Goal: Task Accomplishment & Management: Manage account settings

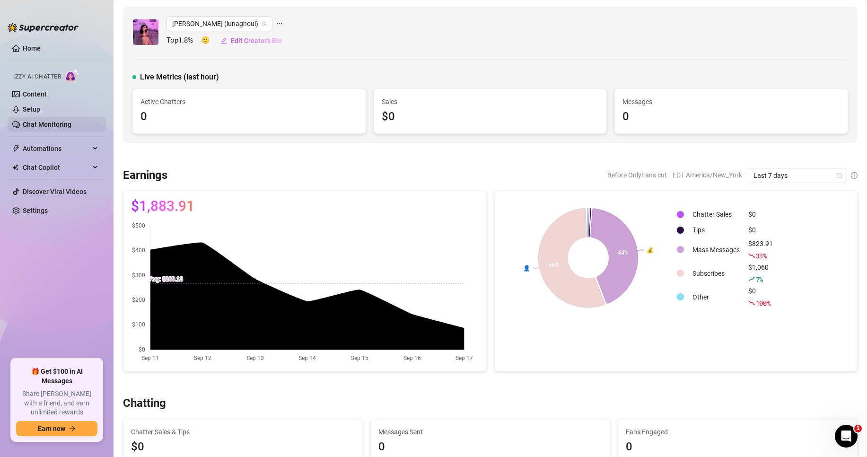
click at [66, 121] on link "Chat Monitoring" at bounding box center [47, 125] width 49 height 8
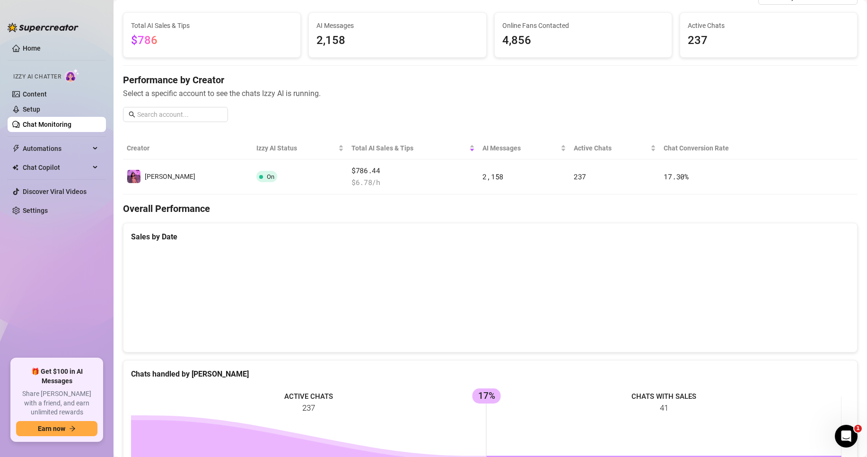
scroll to position [23, 0]
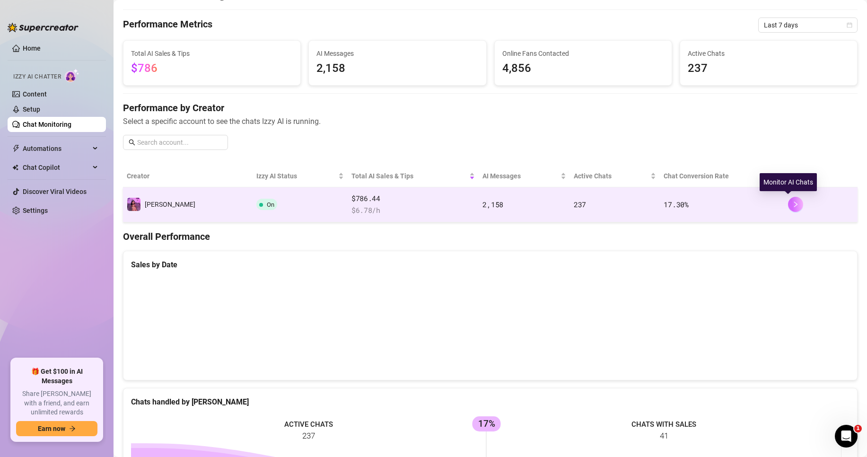
click at [794, 203] on icon "right" at bounding box center [795, 205] width 3 height 6
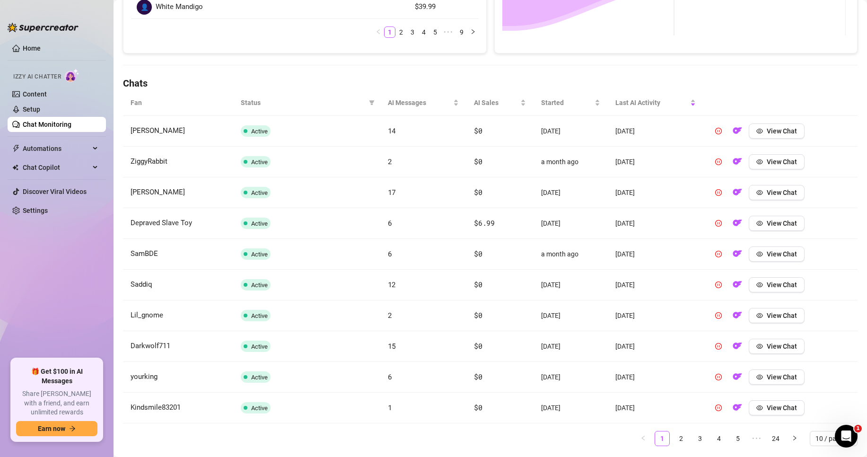
scroll to position [288, 0]
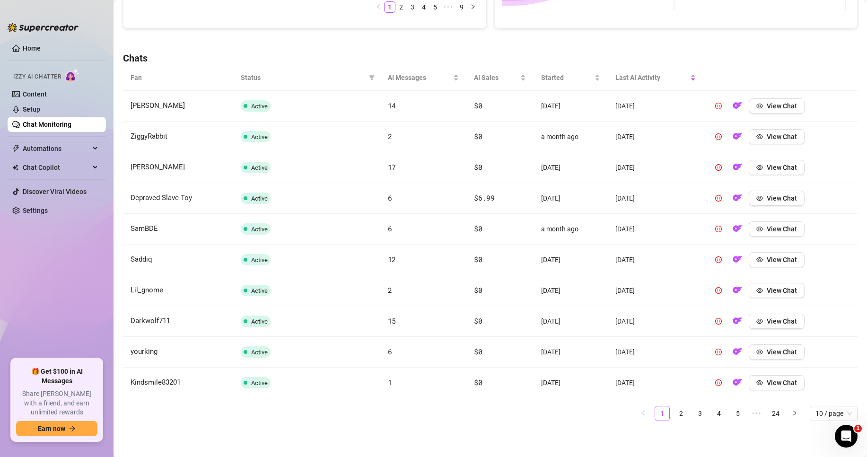
click at [730, 83] on th at bounding box center [780, 78] width 154 height 26
click at [680, 412] on li "2" at bounding box center [681, 413] width 15 height 15
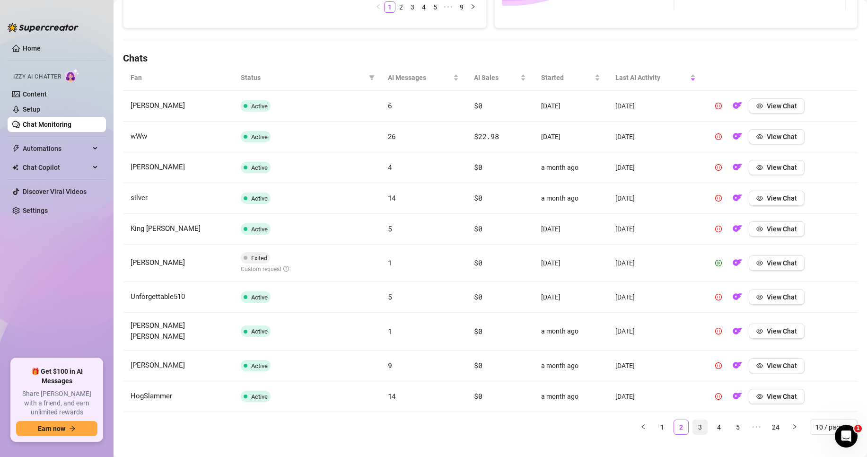
click at [694, 421] on link "3" at bounding box center [700, 427] width 14 height 14
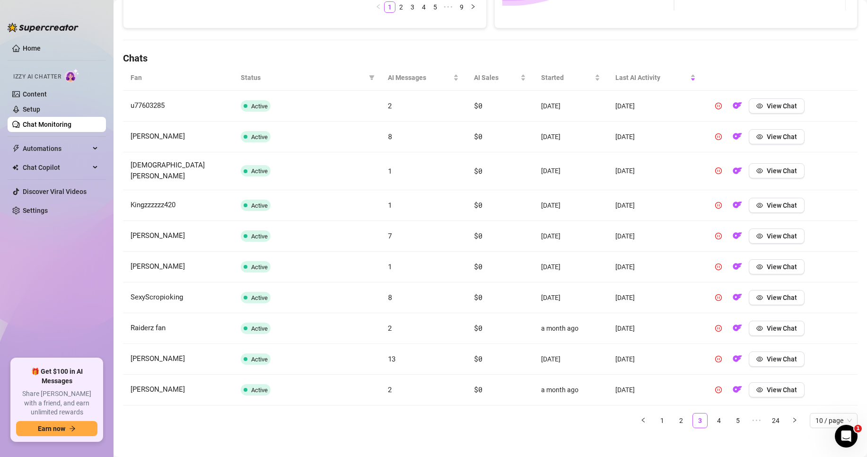
drag, startPoint x: 677, startPoint y: 411, endPoint x: 701, endPoint y: 417, distance: 25.4
click at [677, 413] on link "2" at bounding box center [681, 420] width 14 height 14
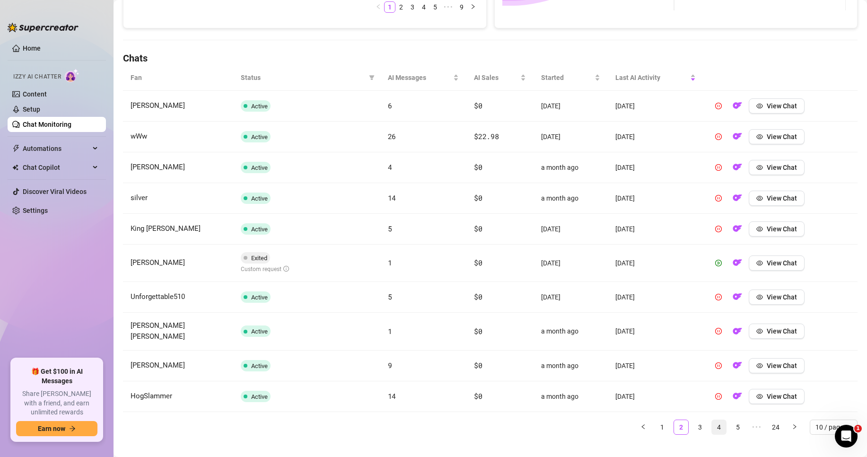
click at [714, 420] on link "4" at bounding box center [719, 427] width 14 height 14
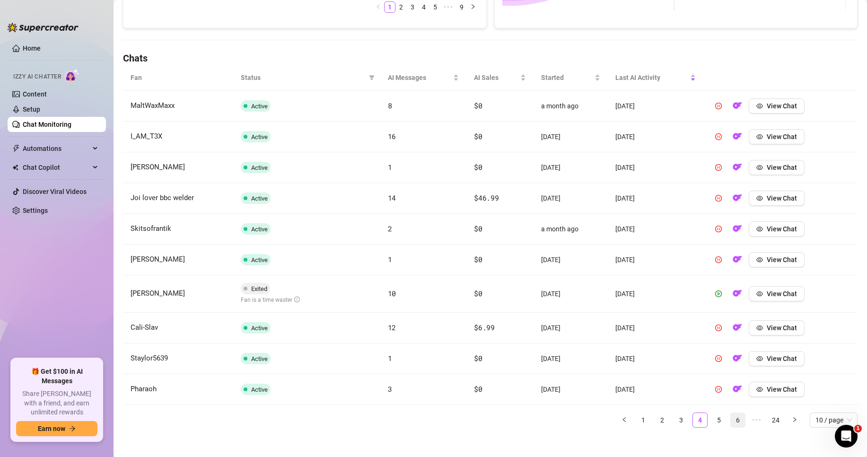
click at [731, 416] on link "6" at bounding box center [738, 420] width 14 height 14
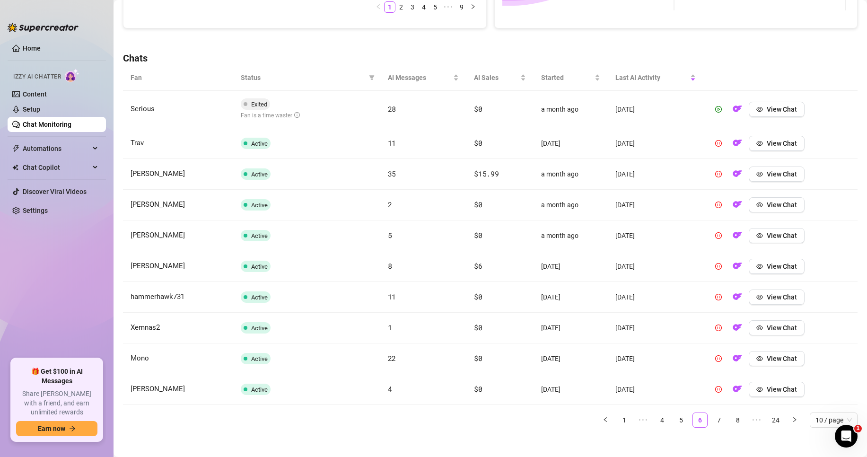
drag, startPoint x: 713, startPoint y: 420, endPoint x: 722, endPoint y: 421, distance: 9.5
click at [713, 421] on link "7" at bounding box center [719, 420] width 14 height 14
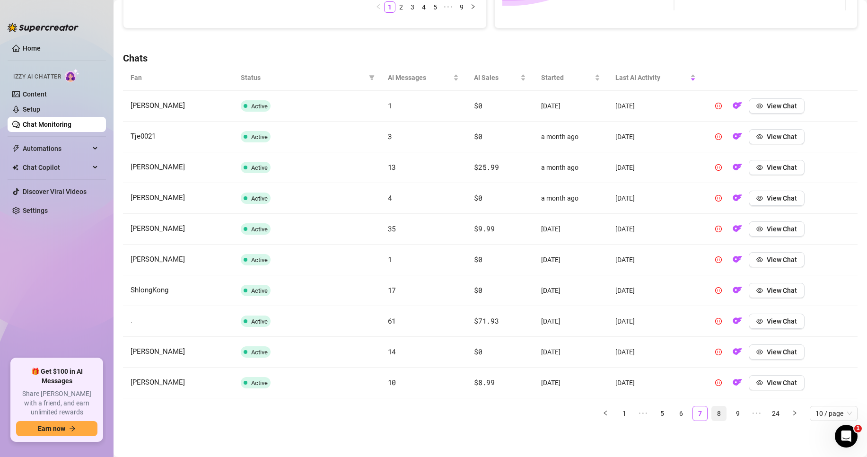
click at [712, 413] on link "8" at bounding box center [719, 413] width 14 height 14
click at [716, 414] on link "9" at bounding box center [719, 413] width 14 height 14
click at [717, 417] on link "10" at bounding box center [719, 413] width 14 height 14
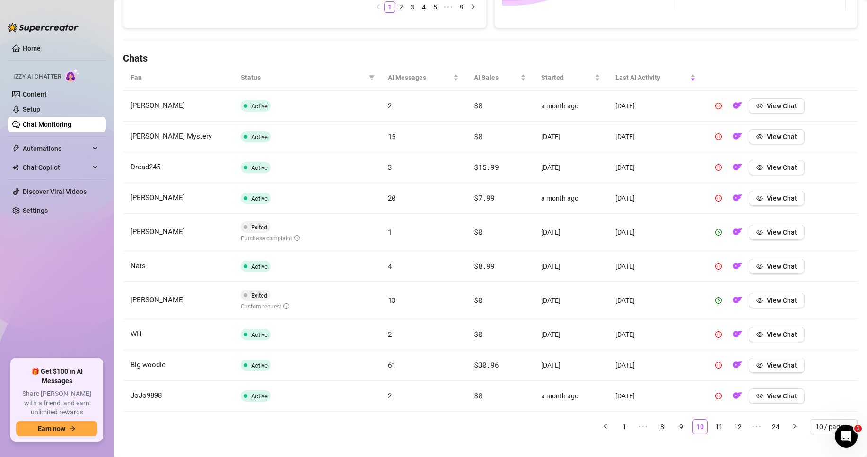
click at [712, 429] on link "11" at bounding box center [719, 427] width 14 height 14
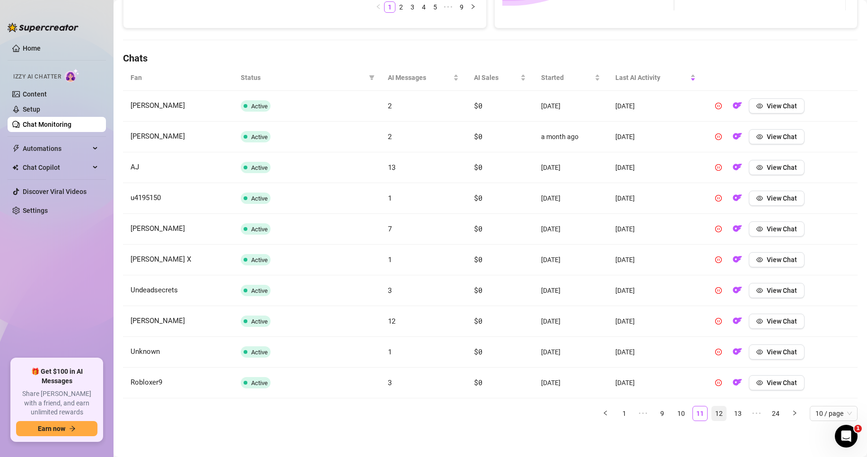
click at [714, 412] on link "12" at bounding box center [719, 413] width 14 height 14
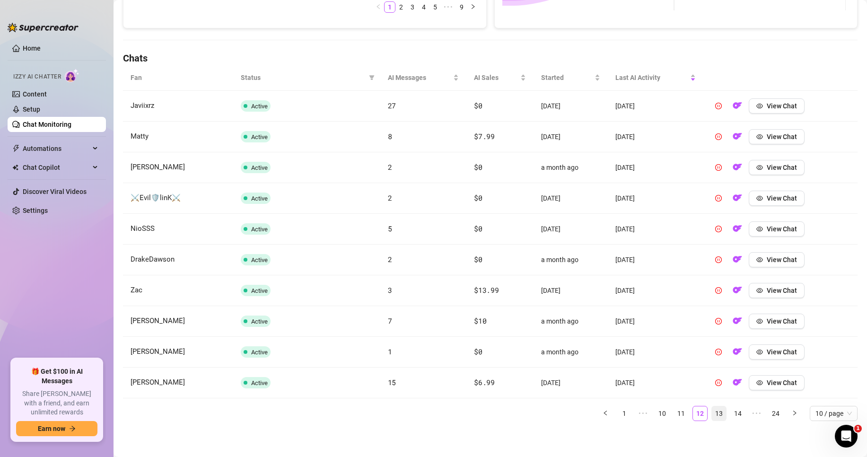
click at [716, 413] on link "13" at bounding box center [719, 413] width 14 height 14
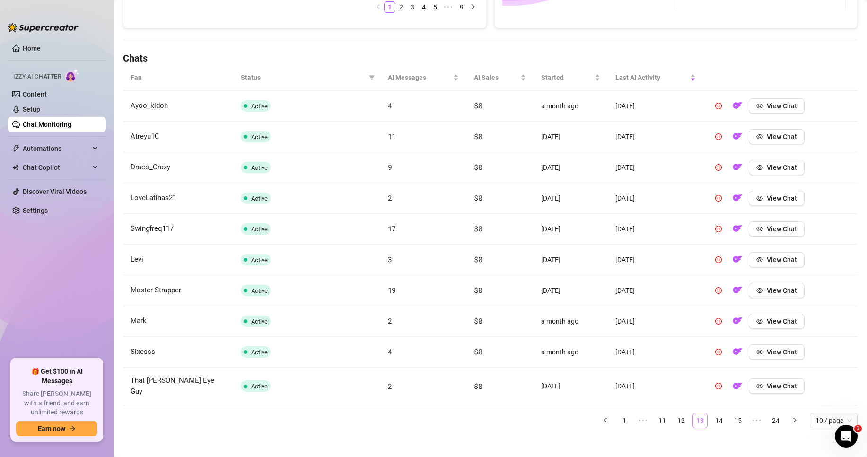
click at [716, 413] on link "14" at bounding box center [719, 420] width 14 height 14
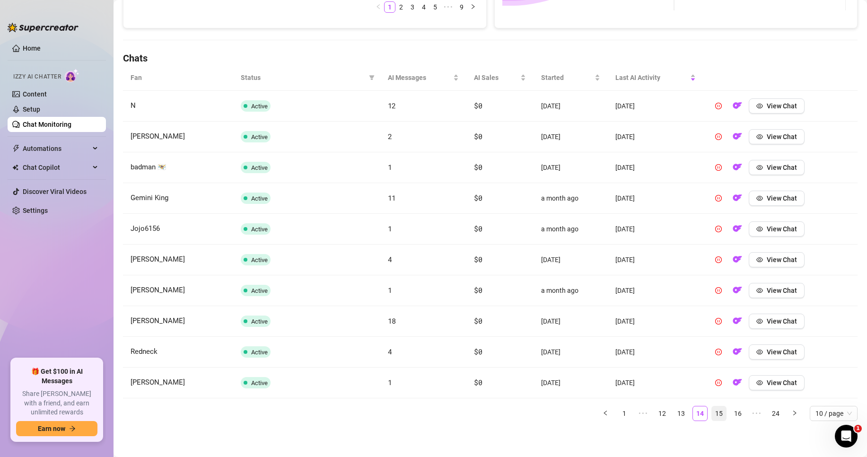
click at [716, 413] on link "15" at bounding box center [719, 413] width 14 height 14
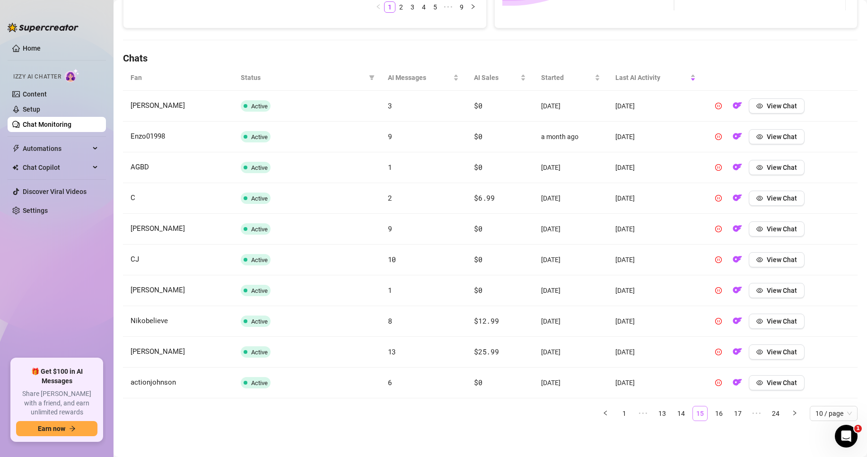
click at [716, 413] on link "16" at bounding box center [719, 413] width 14 height 14
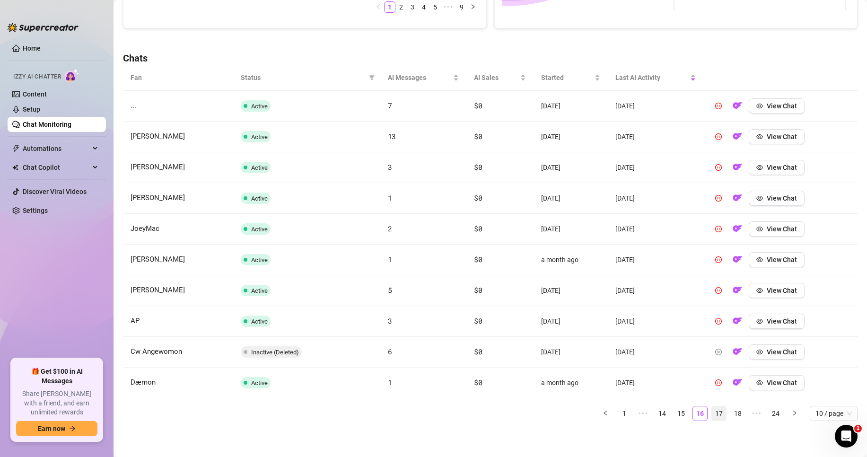
click at [716, 413] on link "17" at bounding box center [719, 413] width 14 height 14
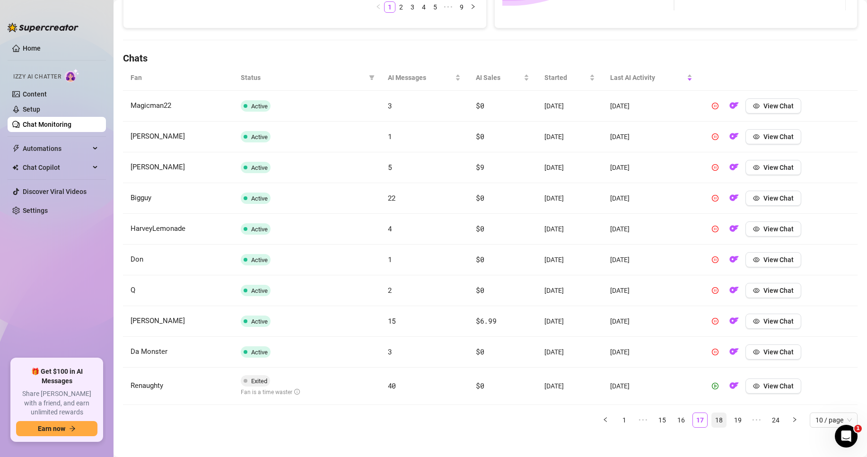
click at [716, 422] on link "18" at bounding box center [719, 420] width 14 height 14
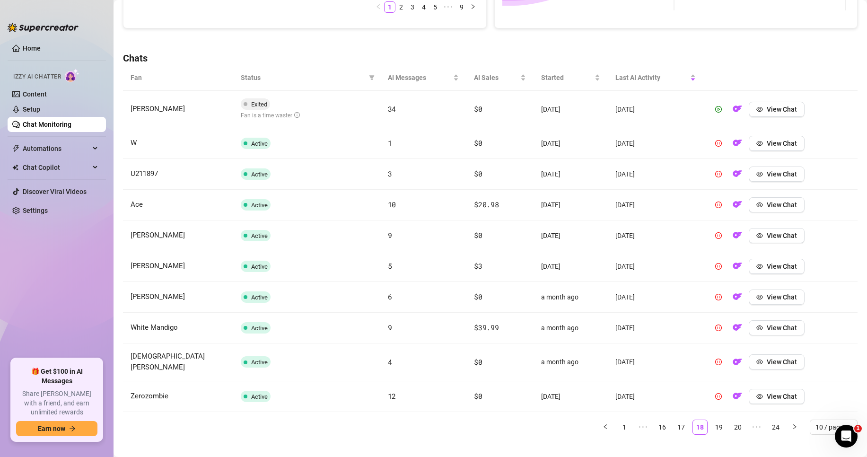
click at [716, 422] on link "19" at bounding box center [719, 427] width 14 height 14
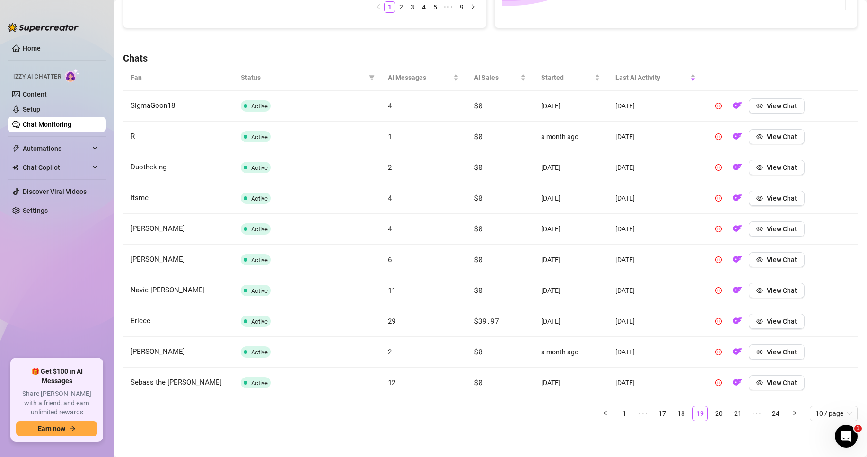
click at [716, 422] on div "Fan Status AI Messages AI Sales Started Last AI Activity SigmaGoon18 Active 4 $…" at bounding box center [490, 247] width 735 height 364
click at [717, 416] on link "20" at bounding box center [719, 413] width 14 height 14
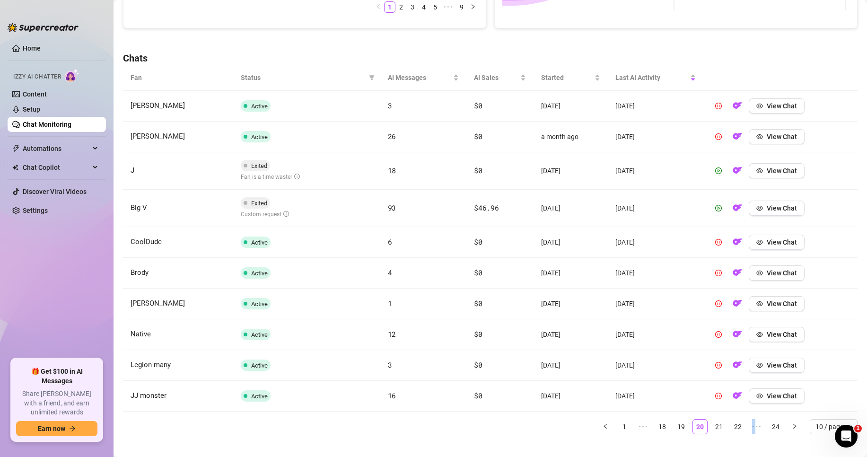
click at [718, 417] on div "Fan Status AI Messages AI Sales Started Last AI Activity [PERSON_NAME] Active 3…" at bounding box center [490, 249] width 735 height 369
click at [714, 424] on link "21" at bounding box center [719, 427] width 14 height 14
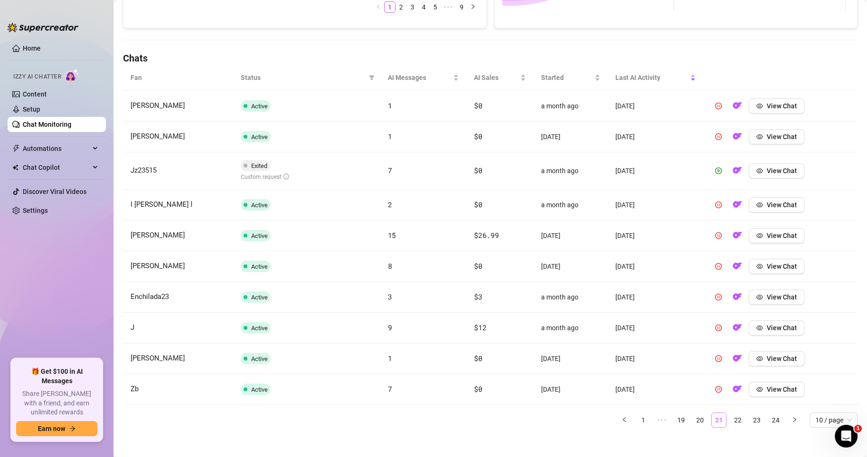
click at [714, 424] on link "21" at bounding box center [719, 420] width 14 height 14
click at [731, 419] on link "22" at bounding box center [738, 420] width 14 height 14
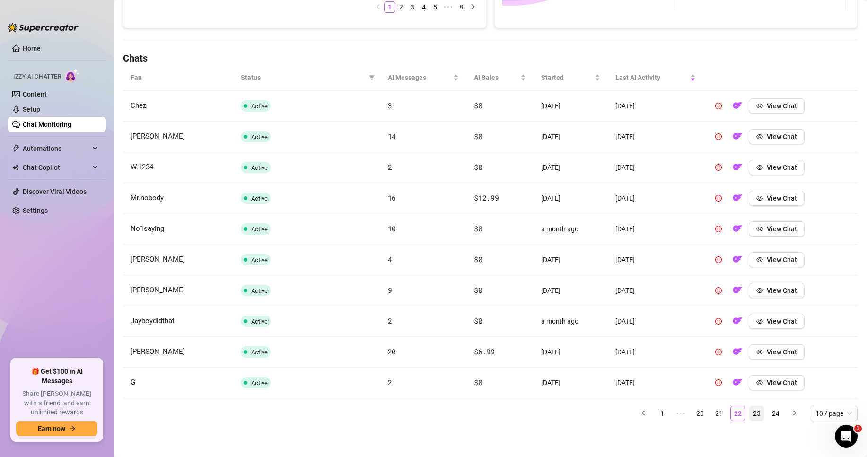
click at [750, 413] on link "23" at bounding box center [757, 413] width 14 height 14
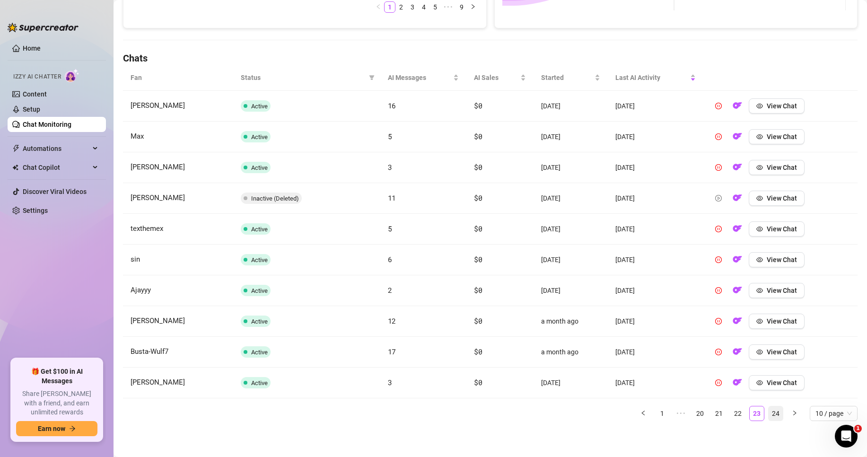
click at [769, 413] on link "24" at bounding box center [776, 413] width 14 height 14
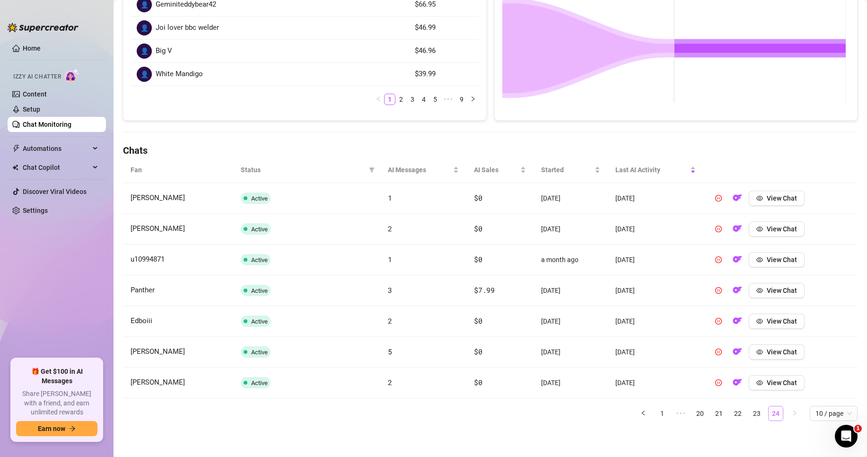
scroll to position [195, 0]
click at [655, 413] on link "1" at bounding box center [662, 413] width 14 height 14
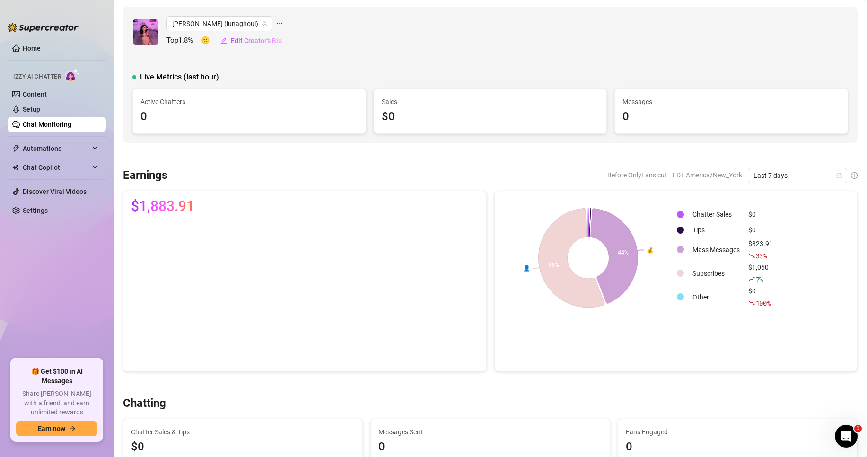
click at [71, 121] on link "Chat Monitoring" at bounding box center [47, 125] width 49 height 8
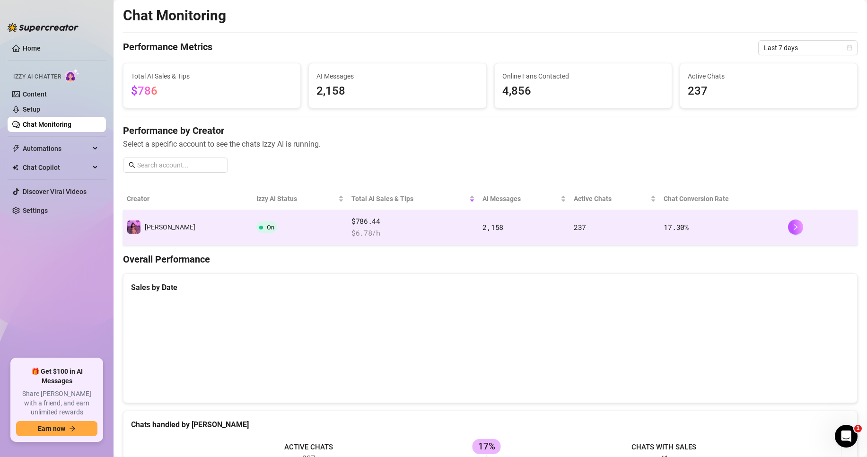
click at [253, 228] on td "On" at bounding box center [300, 227] width 95 height 35
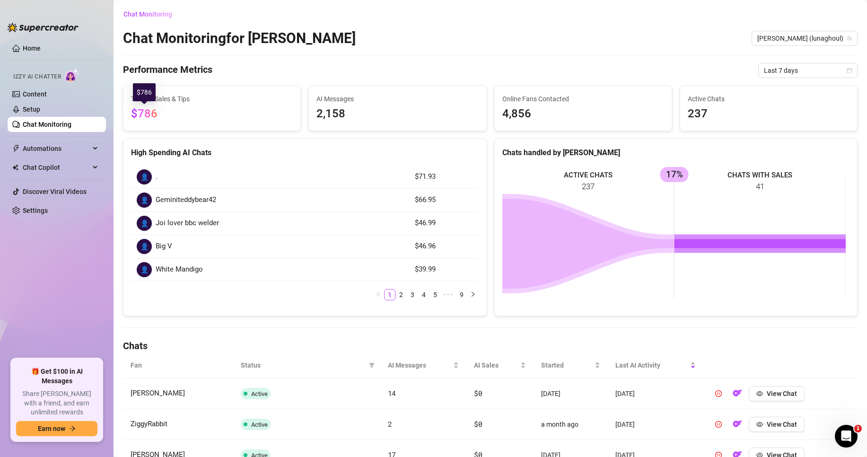
click at [150, 106] on span "$786" at bounding box center [212, 114] width 162 height 18
click at [96, 174] on div "Chat Copilot" at bounding box center [57, 167] width 98 height 15
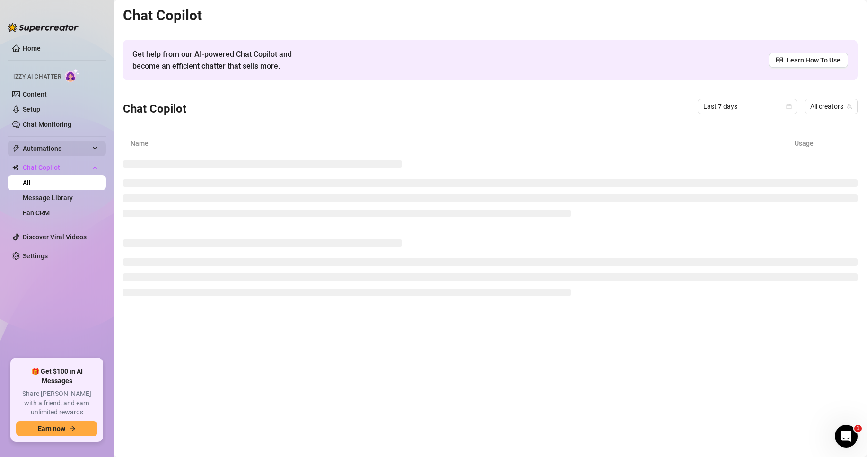
click at [99, 149] on div "Automations" at bounding box center [57, 148] width 98 height 15
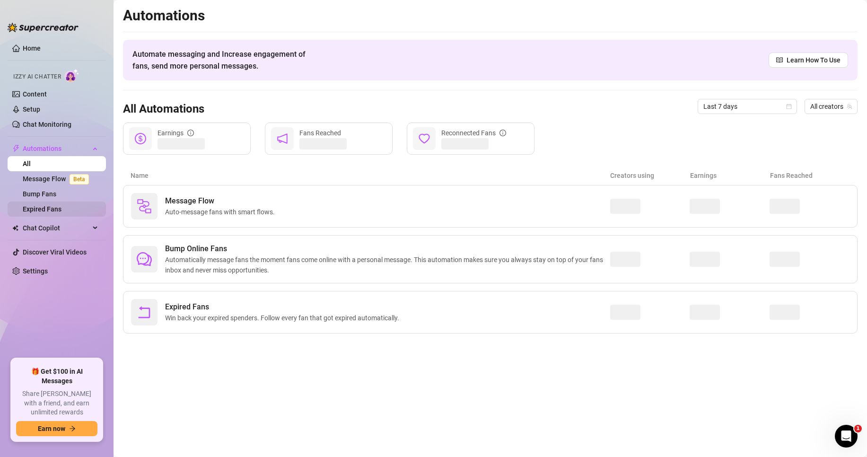
click at [61, 211] on link "Expired Fans" at bounding box center [42, 209] width 39 height 8
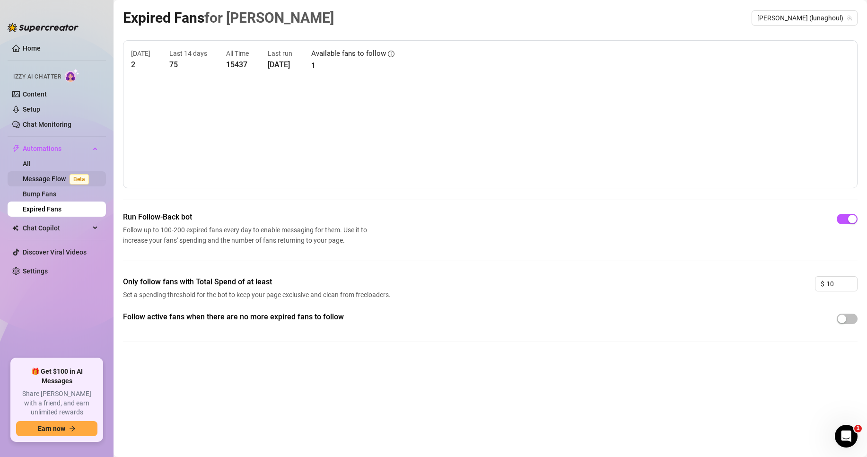
click at [52, 181] on link "Message Flow Beta" at bounding box center [58, 179] width 70 height 8
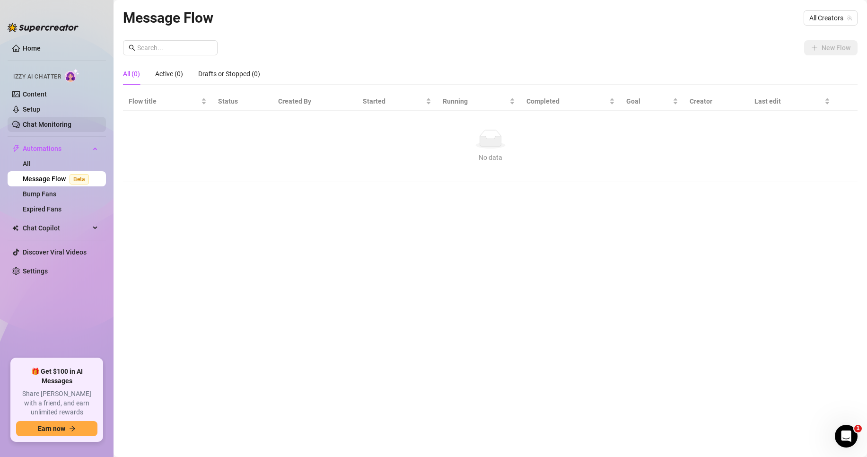
click at [53, 121] on link "Chat Monitoring" at bounding box center [47, 125] width 49 height 8
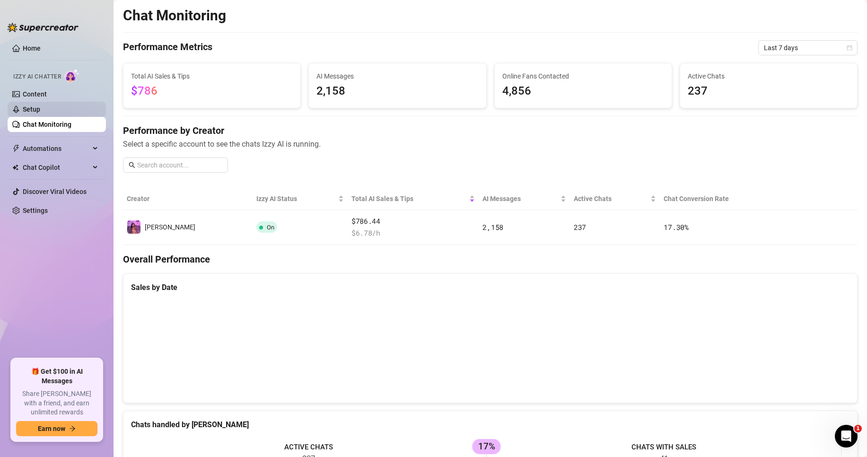
click at [40, 107] on link "Setup" at bounding box center [32, 109] width 18 height 8
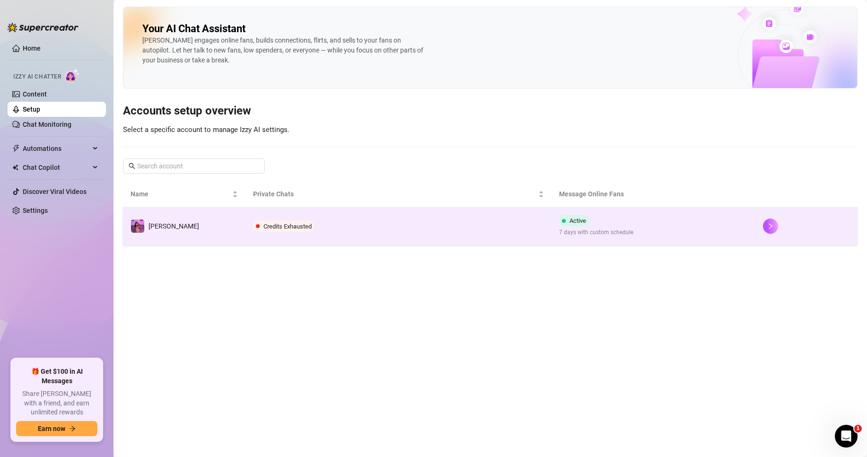
click at [297, 223] on span "Credits Exhausted" at bounding box center [287, 226] width 48 height 7
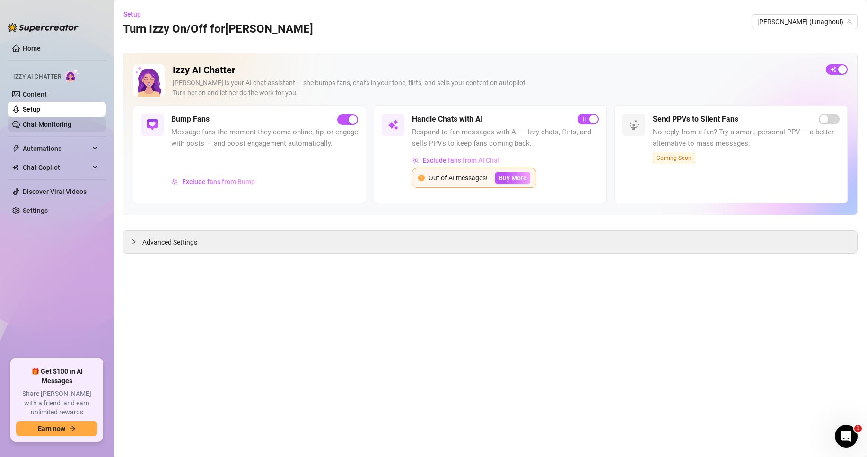
click at [31, 123] on link "Chat Monitoring" at bounding box center [47, 125] width 49 height 8
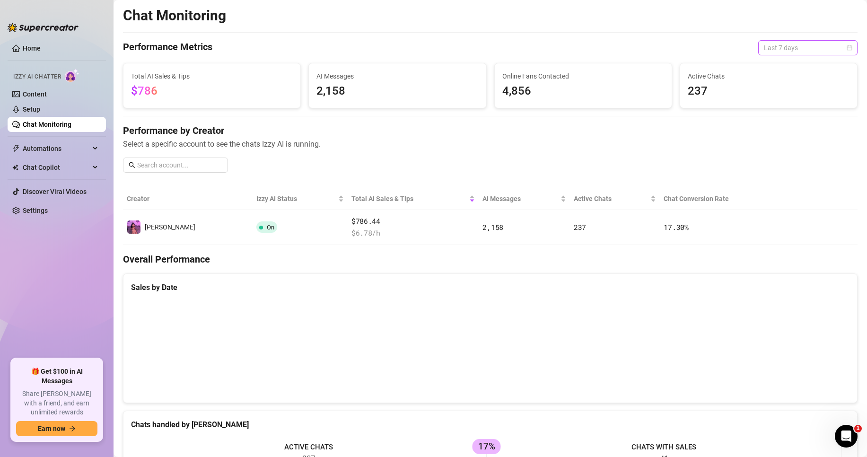
click at [805, 51] on span "Last 7 days" at bounding box center [808, 48] width 88 height 14
click at [788, 97] on div "Last 30 days" at bounding box center [800, 97] width 84 height 10
click at [33, 44] on link "Home" at bounding box center [32, 48] width 18 height 8
